Goal: Transaction & Acquisition: Purchase product/service

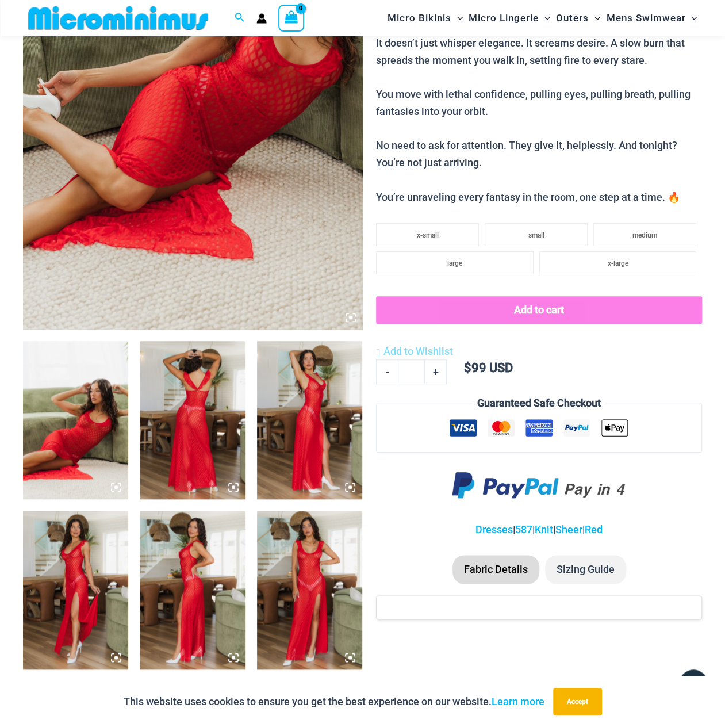
scroll to position [277, 0]
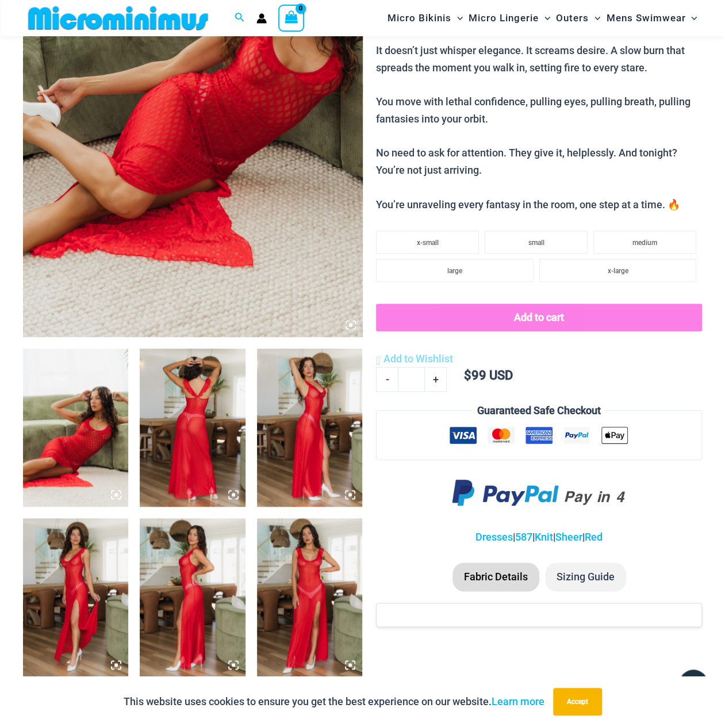
click at [129, 214] on img at bounding box center [193, 82] width 340 height 509
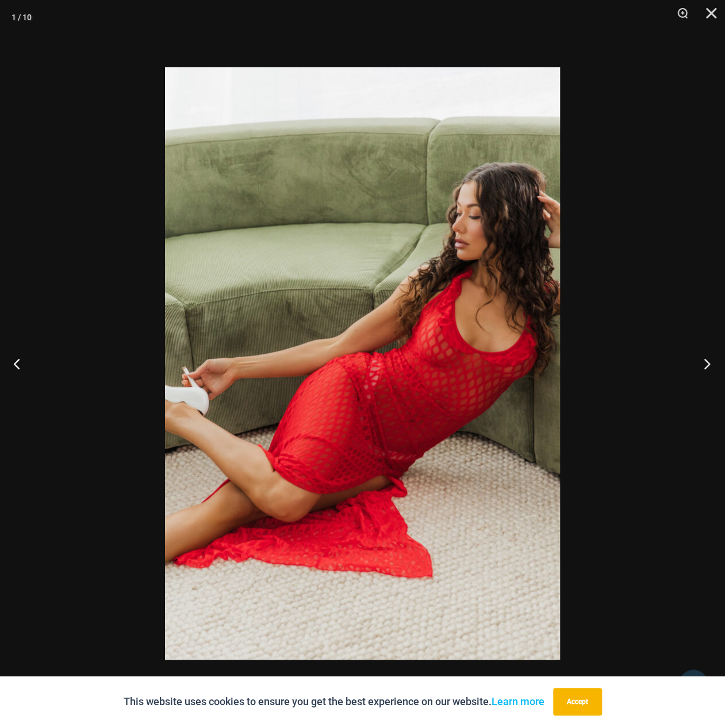
click at [703, 363] on button "Next" at bounding box center [703, 363] width 43 height 57
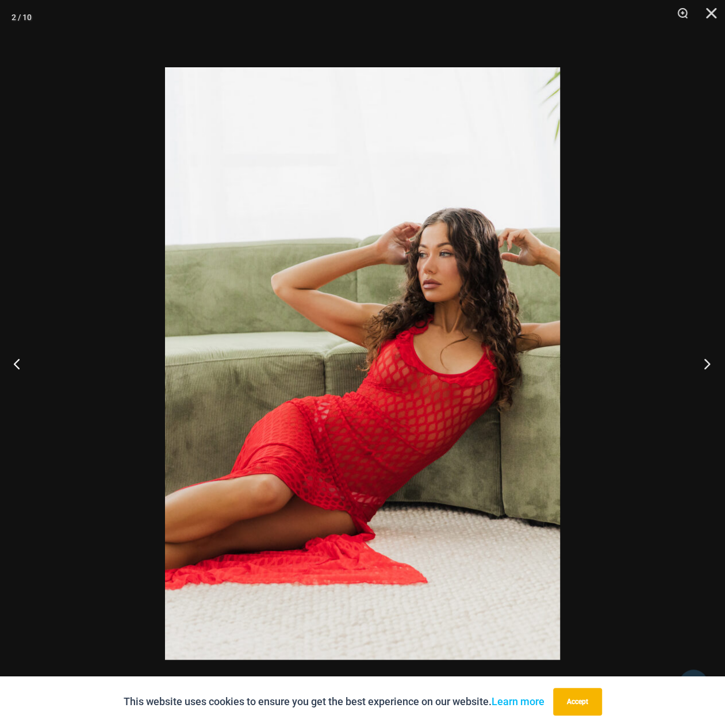
click at [703, 363] on button "Next" at bounding box center [703, 363] width 43 height 57
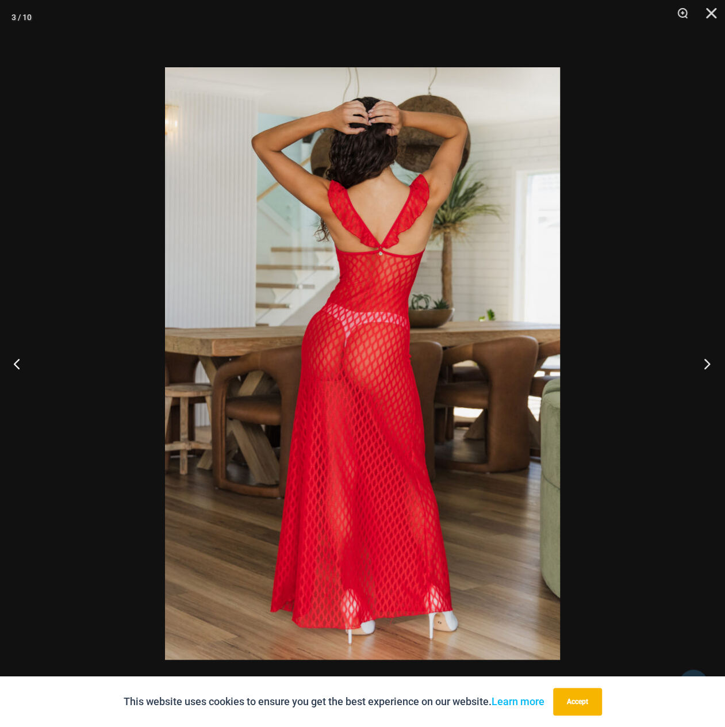
click at [703, 363] on button "Next" at bounding box center [703, 363] width 43 height 57
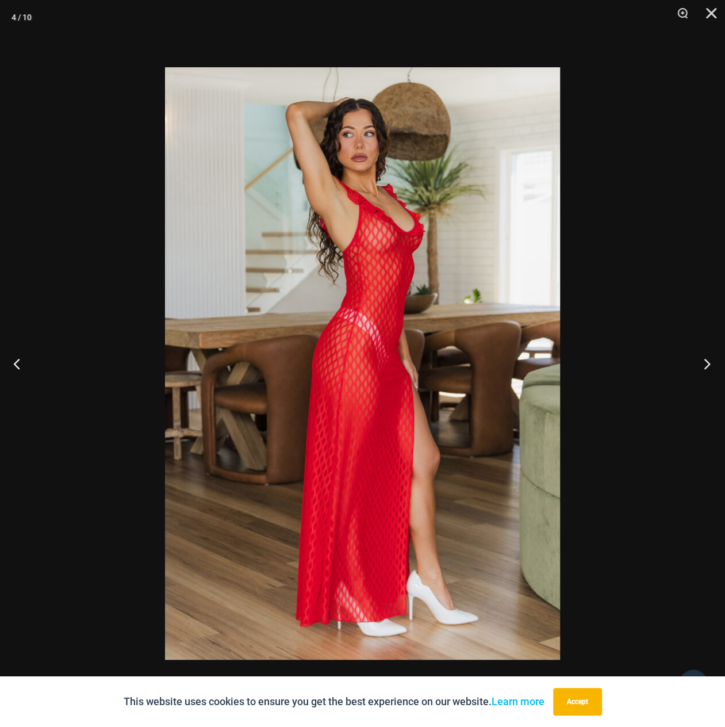
click at [702, 363] on button "Next" at bounding box center [703, 363] width 43 height 57
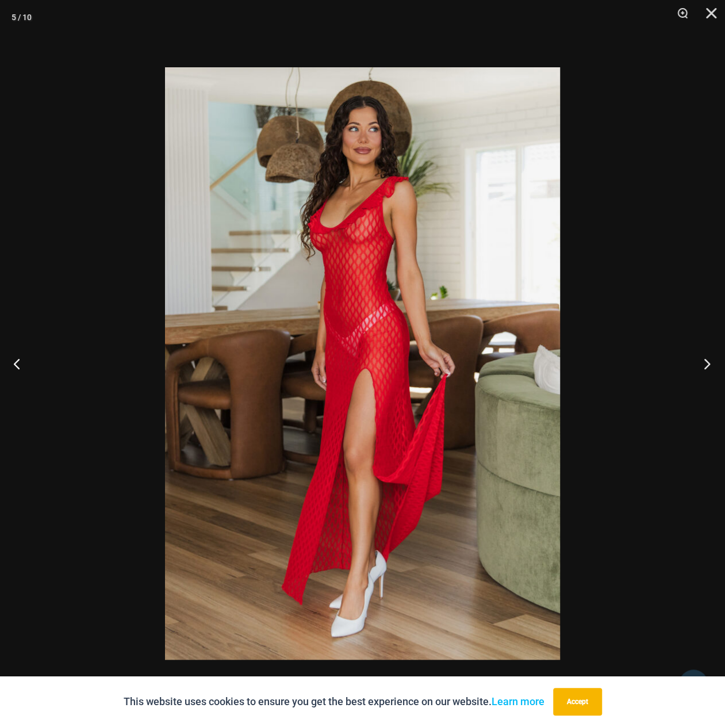
click at [702, 363] on button "Next" at bounding box center [703, 363] width 43 height 57
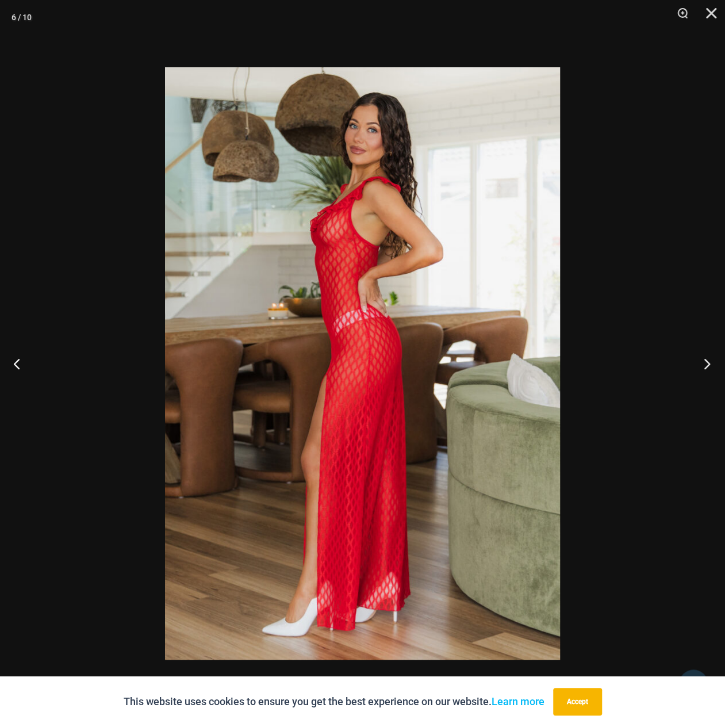
click at [702, 363] on button "Next" at bounding box center [703, 363] width 43 height 57
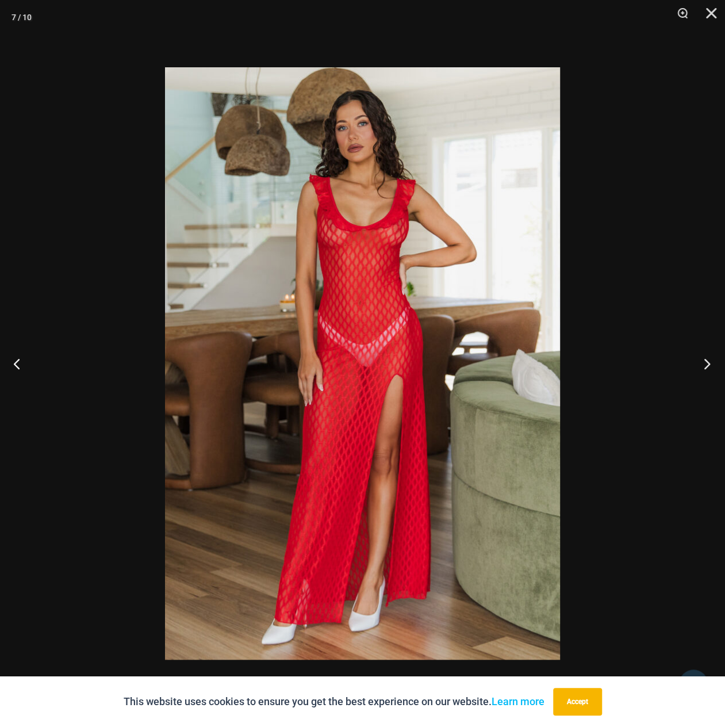
click at [702, 362] on button "Next" at bounding box center [703, 363] width 43 height 57
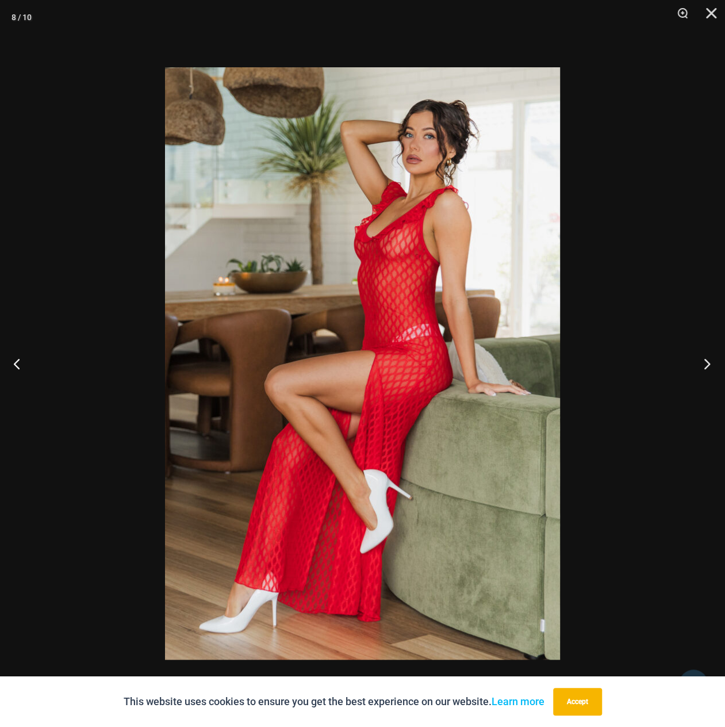
click at [702, 362] on button "Next" at bounding box center [703, 363] width 43 height 57
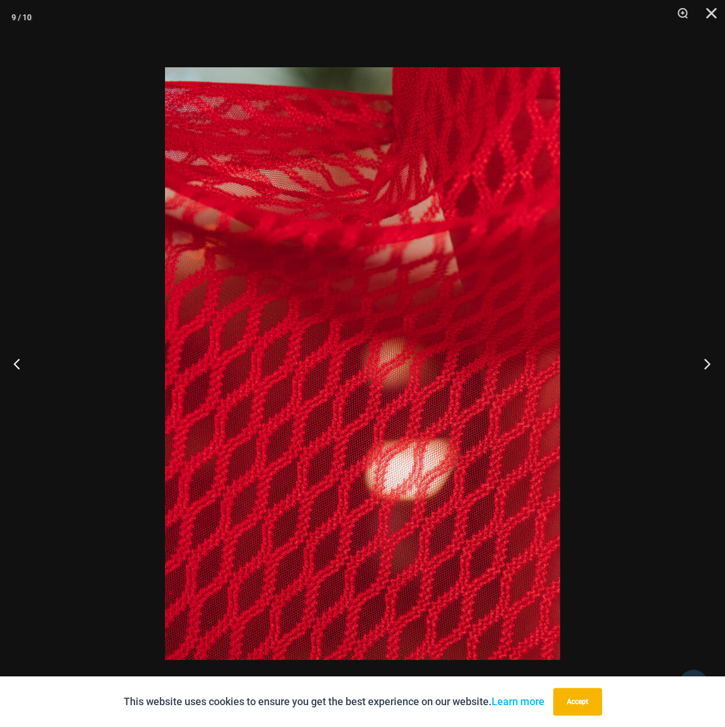
click at [702, 362] on button "Next" at bounding box center [703, 363] width 43 height 57
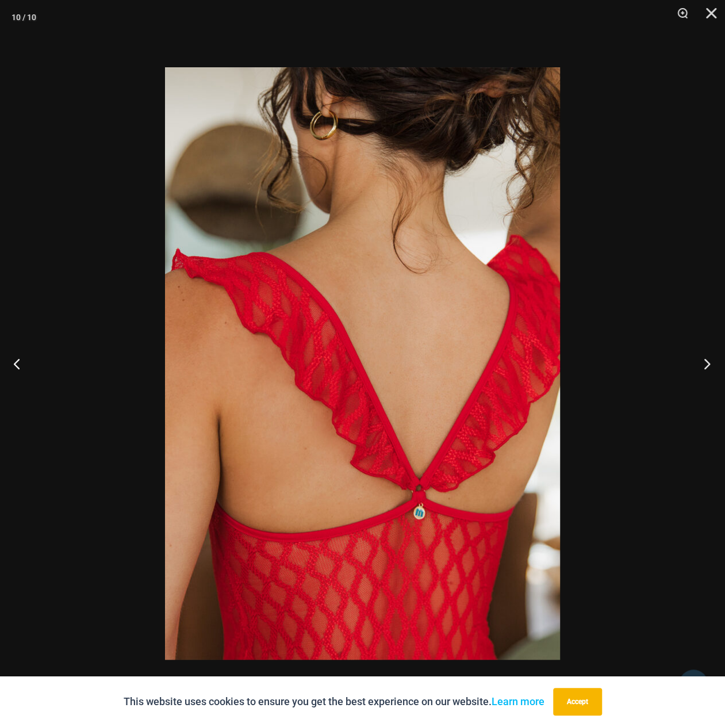
click at [702, 362] on button "Next" at bounding box center [703, 363] width 43 height 57
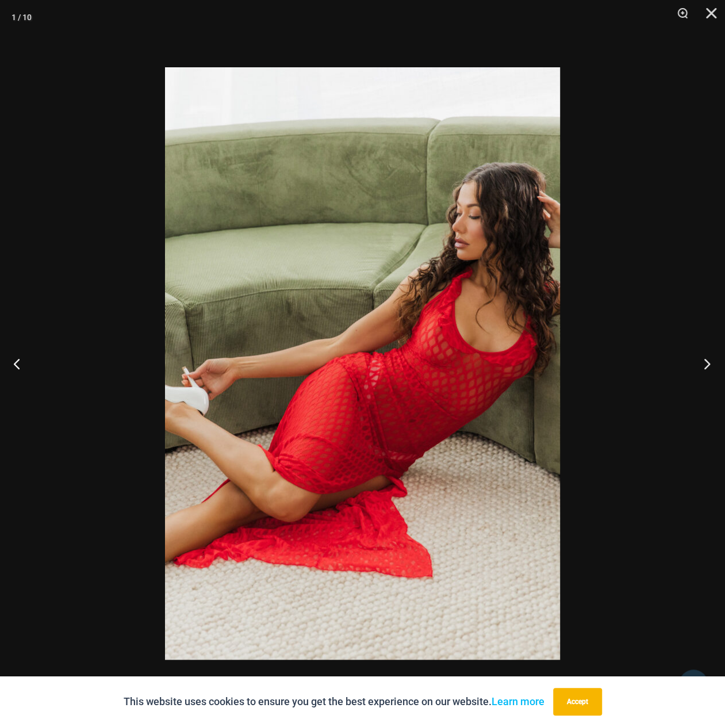
click at [702, 362] on button "Next" at bounding box center [703, 363] width 43 height 57
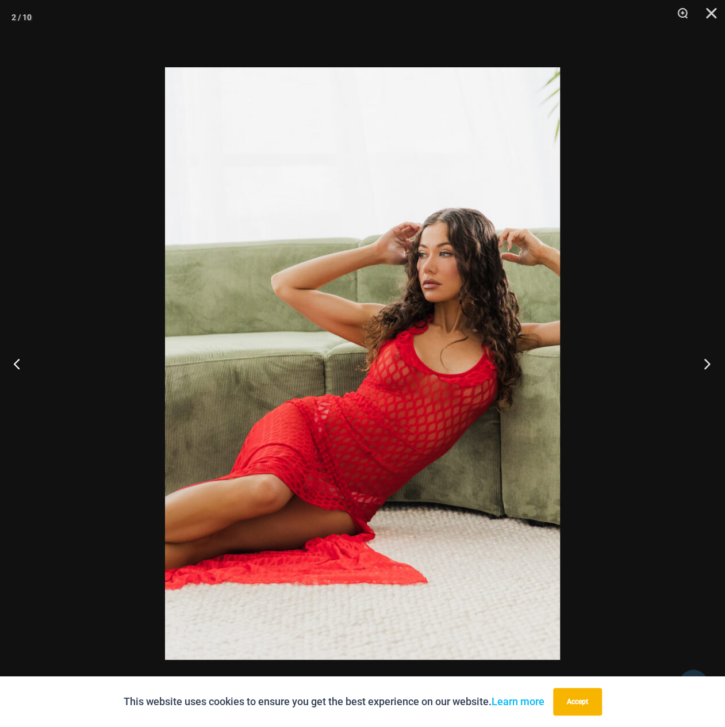
click at [702, 362] on button "Next" at bounding box center [703, 363] width 43 height 57
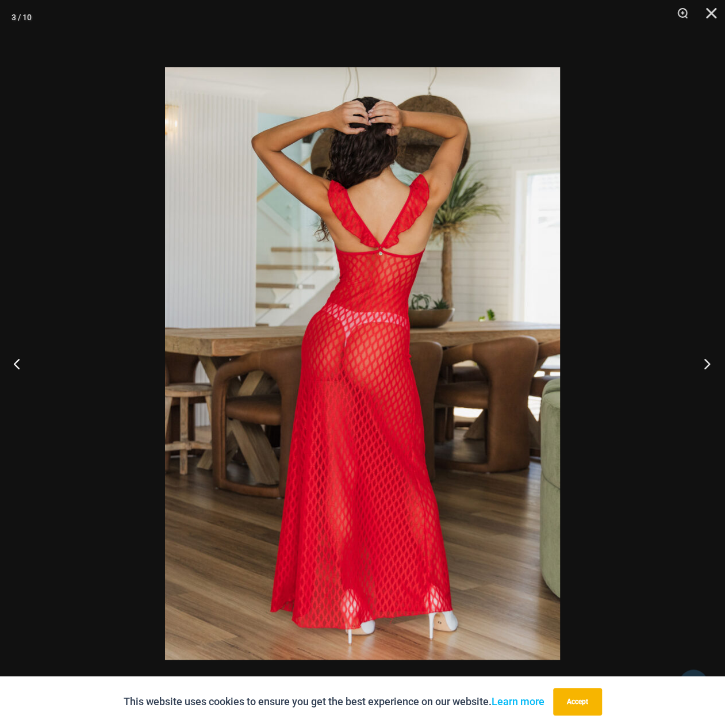
click at [702, 362] on button "Next" at bounding box center [703, 363] width 43 height 57
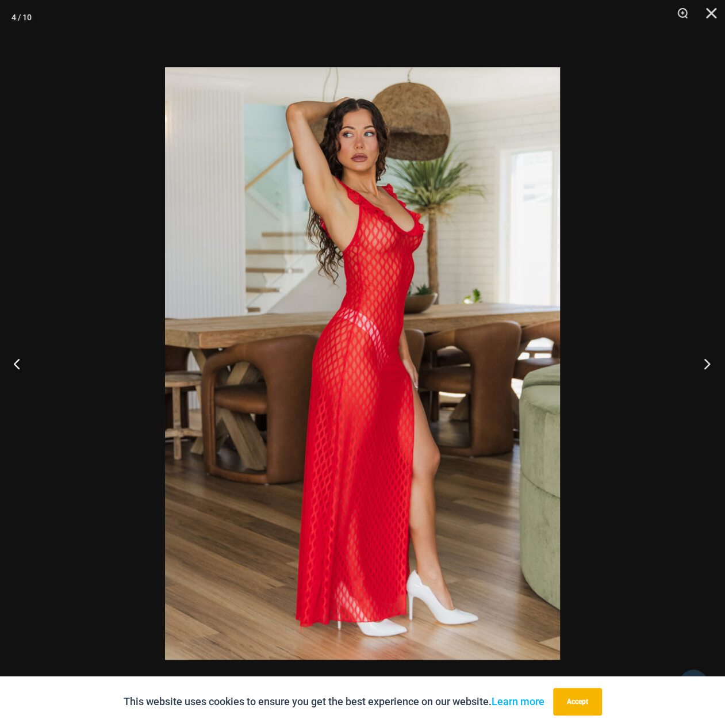
click at [702, 362] on button "Next" at bounding box center [703, 363] width 43 height 57
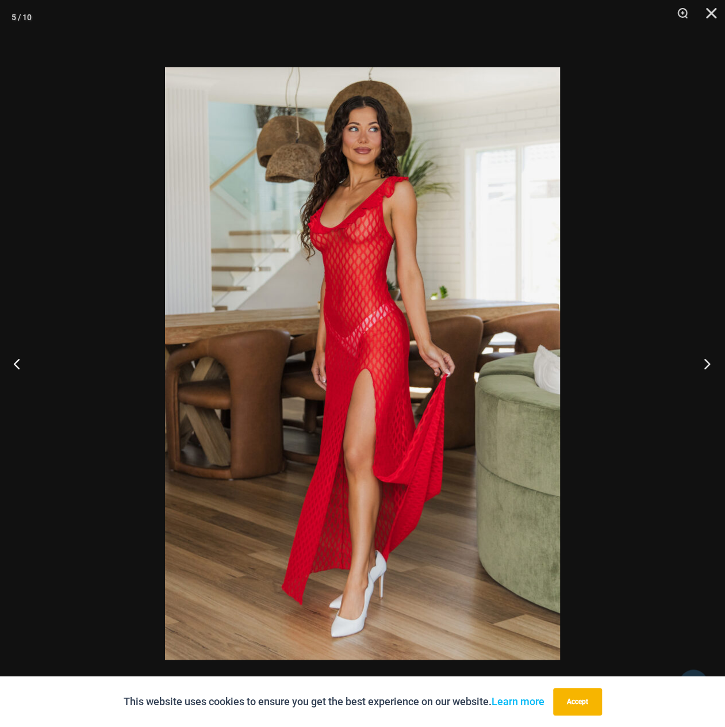
click at [702, 362] on button "Next" at bounding box center [703, 363] width 43 height 57
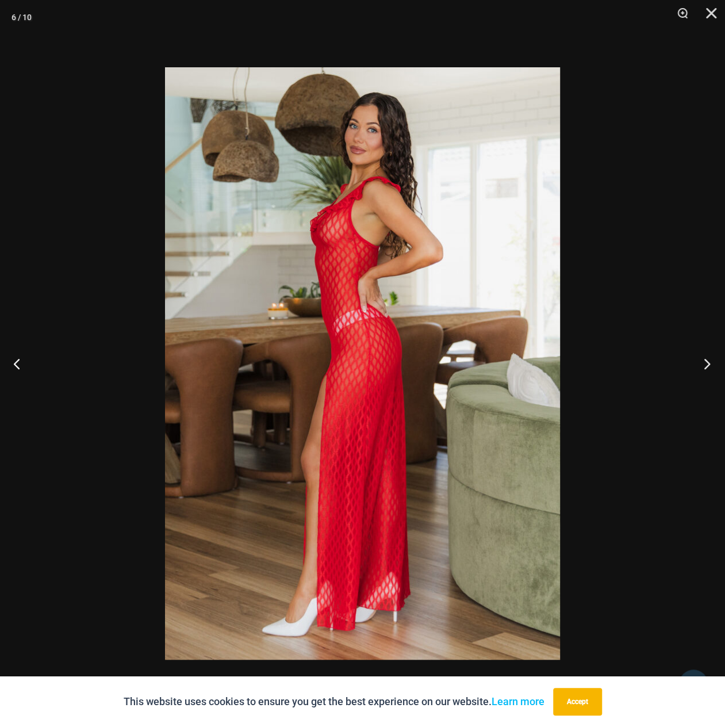
click at [703, 359] on button "Next" at bounding box center [703, 363] width 43 height 57
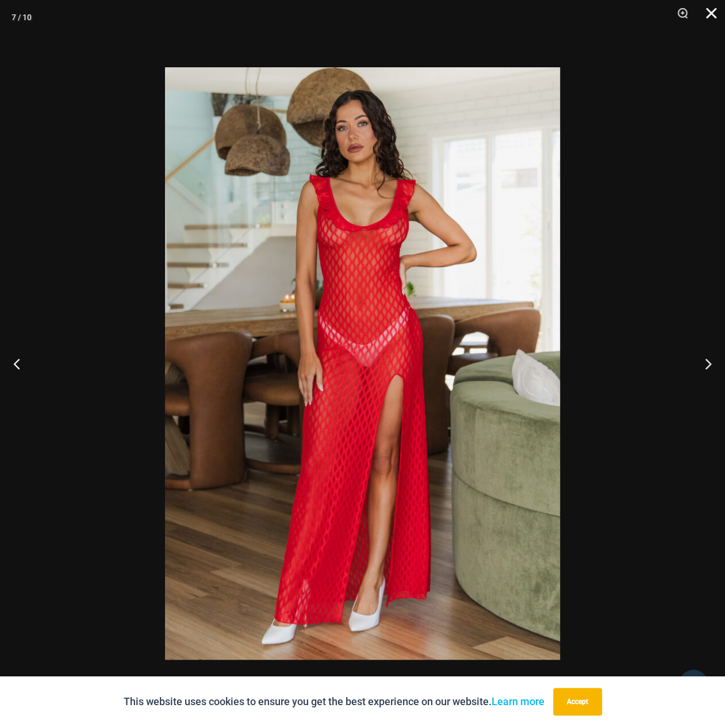
click at [714, 7] on button "Close" at bounding box center [707, 17] width 29 height 34
